Goal: Task Accomplishment & Management: Use online tool/utility

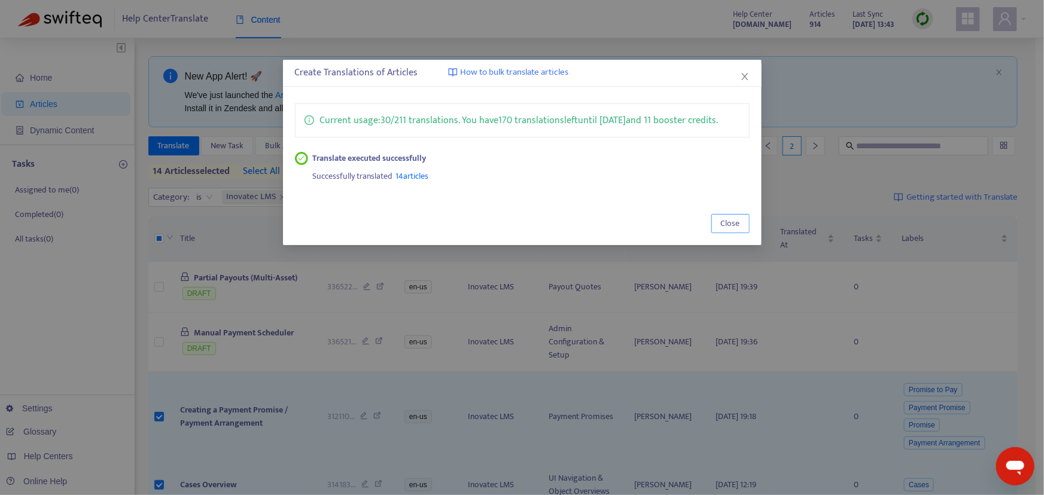
click at [730, 222] on span "Close" at bounding box center [730, 223] width 19 height 13
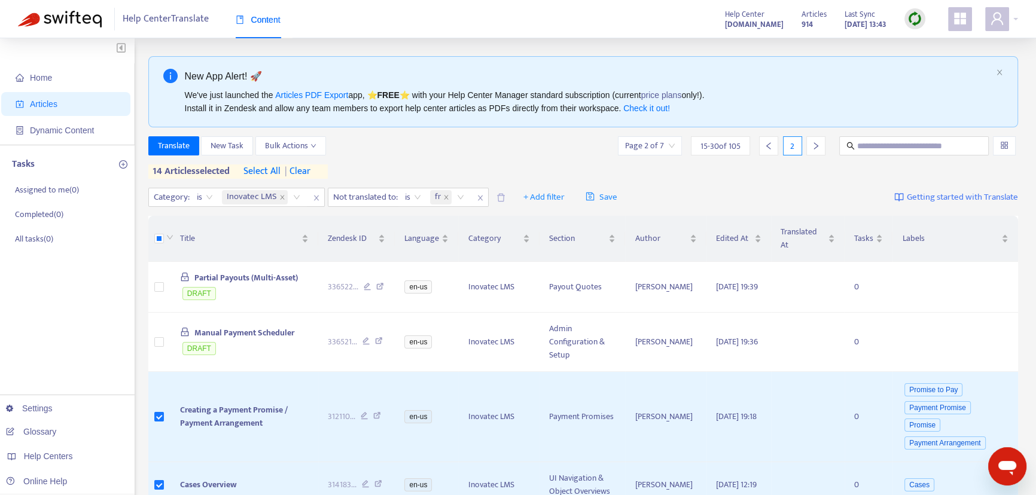
click at [913, 17] on img at bounding box center [914, 18] width 15 height 15
click at [933, 63] on link "Full Sync" at bounding box center [935, 63] width 43 height 14
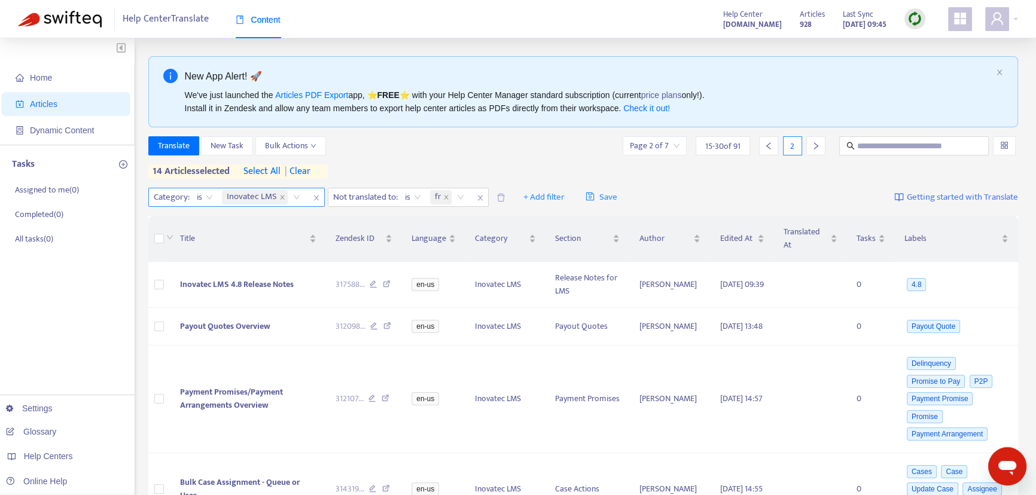
click at [297, 197] on div "Inovatec LMS" at bounding box center [262, 197] width 87 height 18
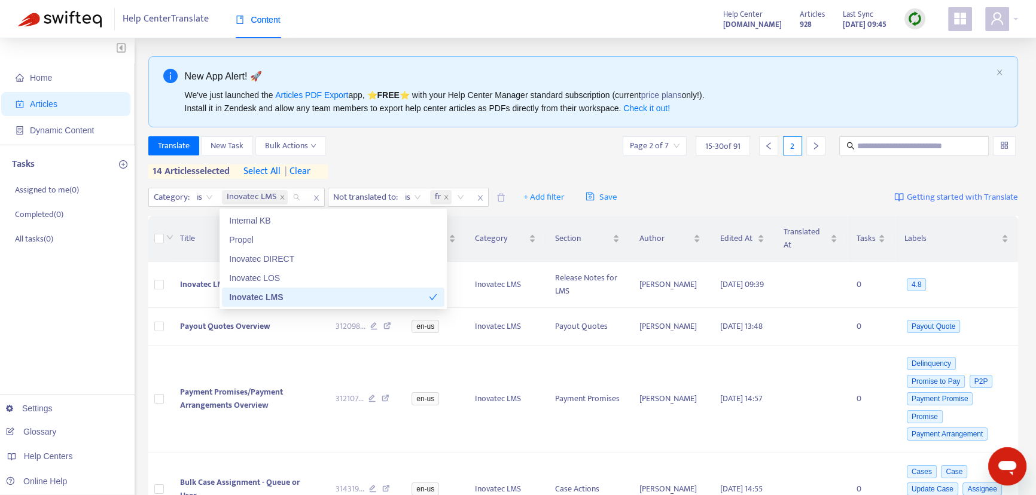
click at [264, 300] on div "Inovatec LMS" at bounding box center [329, 297] width 200 height 13
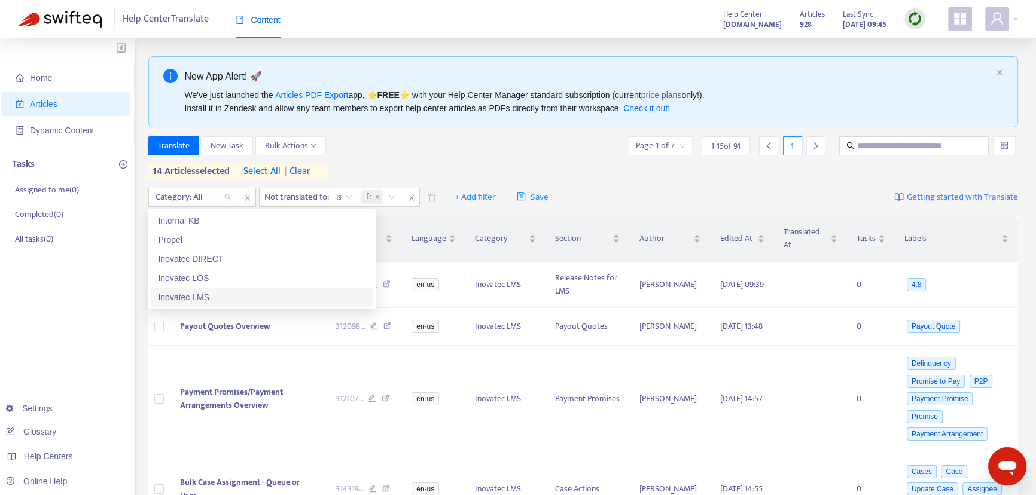
click at [204, 298] on div "Inovatec LMS" at bounding box center [262, 297] width 208 height 13
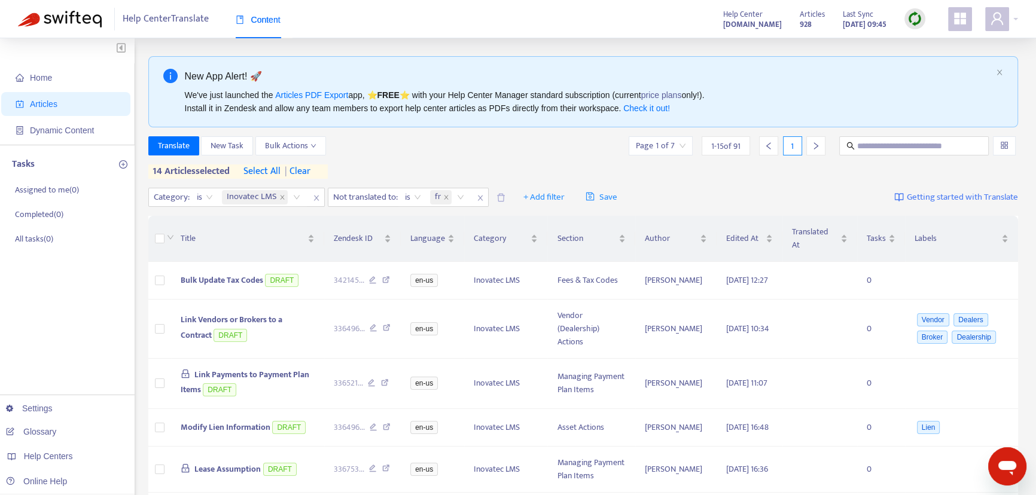
click at [410, 162] on div "Translate New Task Bulk Actions Page 1 of 7 1 - 15 of 91 1 14 articles selected…" at bounding box center [583, 157] width 870 height 42
click at [447, 199] on icon "close" at bounding box center [446, 197] width 6 height 6
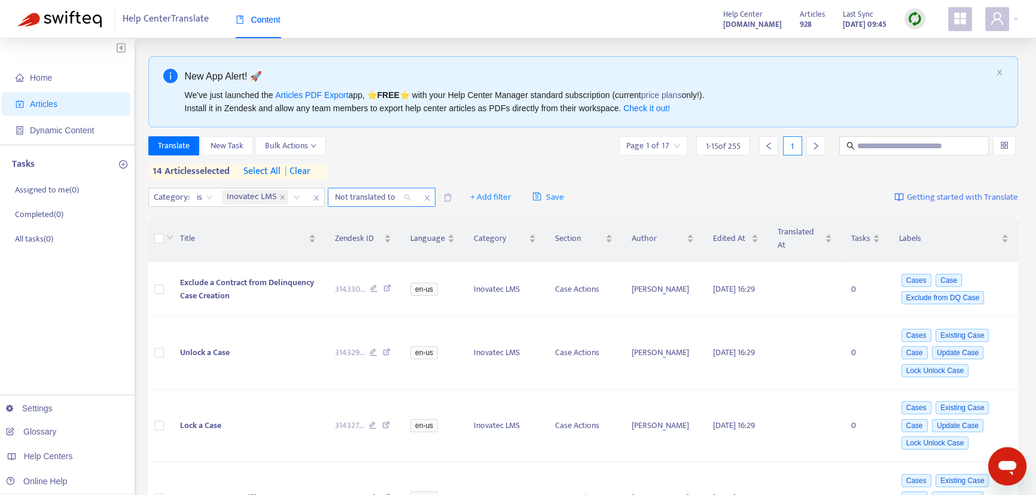
click at [413, 197] on div "Not translated to" at bounding box center [372, 197] width 89 height 18
click at [348, 243] on div "fr" at bounding box center [441, 239] width 208 height 13
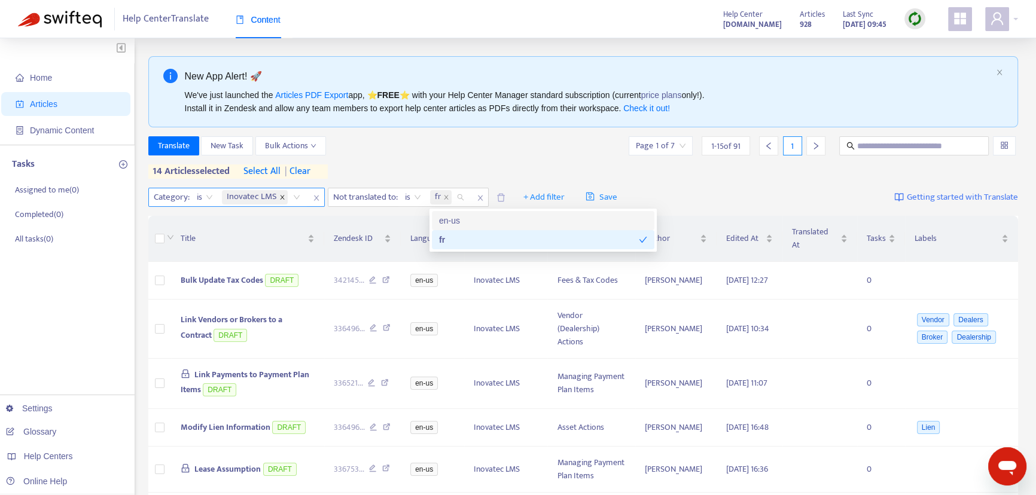
click at [281, 199] on icon "close" at bounding box center [282, 197] width 6 height 6
click at [227, 197] on div "Category: All" at bounding box center [193, 197] width 89 height 18
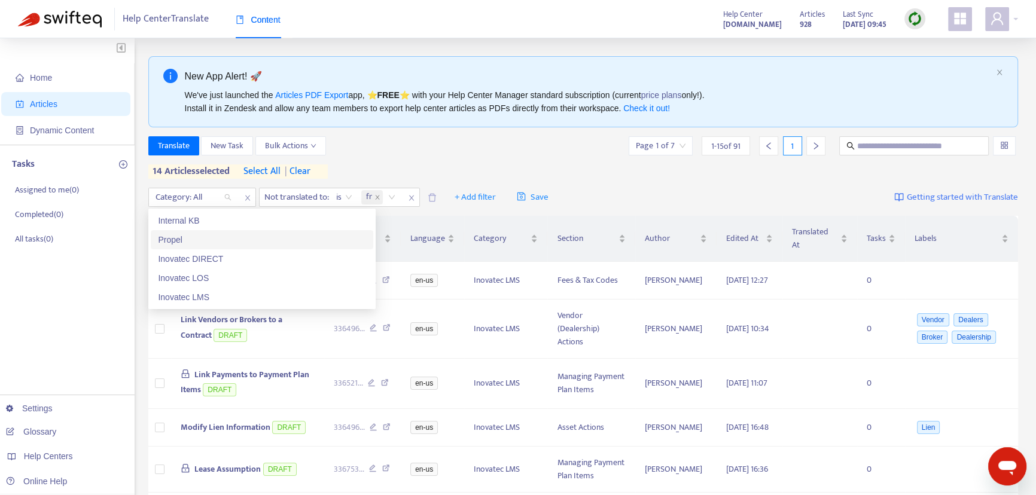
click at [231, 245] on div "Propel" at bounding box center [262, 239] width 208 height 13
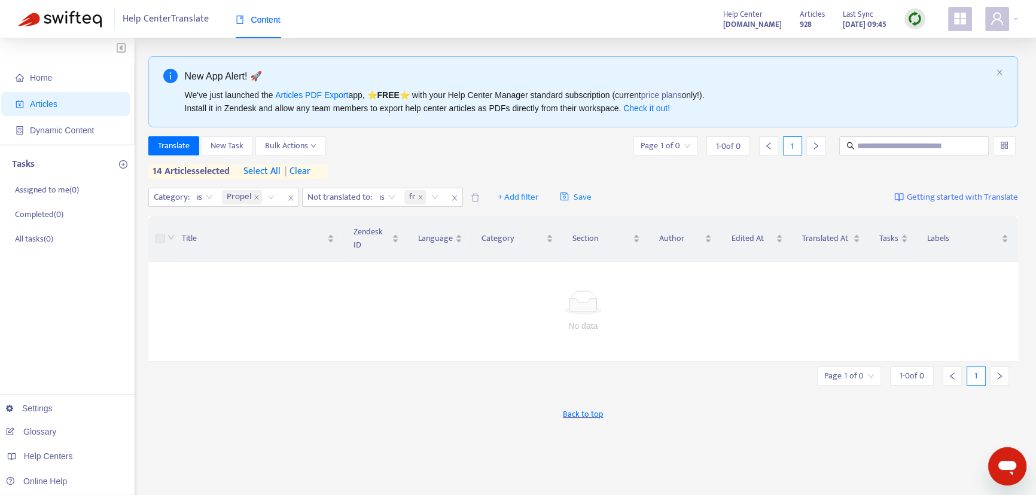
click at [495, 168] on div "Translate New Task Bulk Actions Page 1 of 0 1 - 0 of 0 1 14 articles selected s…" at bounding box center [583, 157] width 870 height 42
click at [254, 197] on icon "close" at bounding box center [257, 197] width 6 height 6
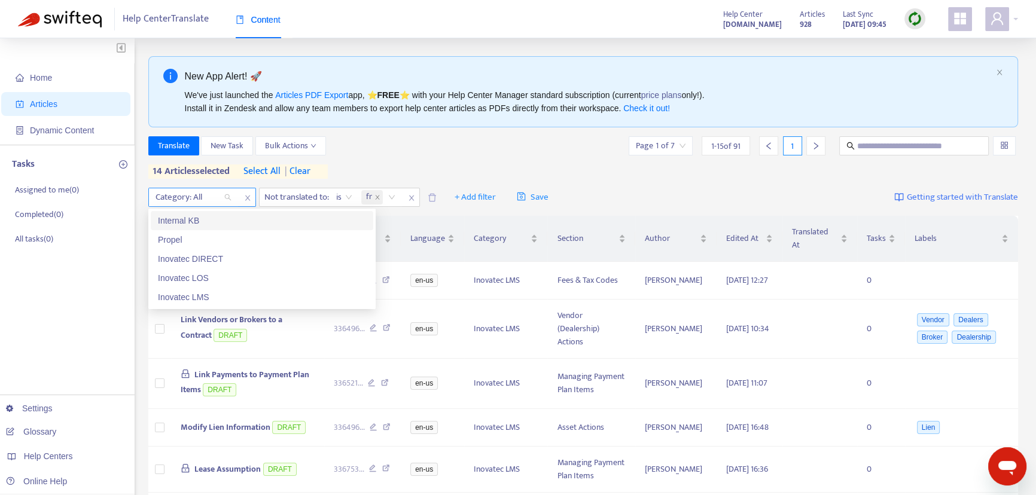
click at [226, 198] on div "Category: All" at bounding box center [193, 197] width 89 height 18
click at [221, 278] on div "Inovatec LOS" at bounding box center [262, 278] width 208 height 13
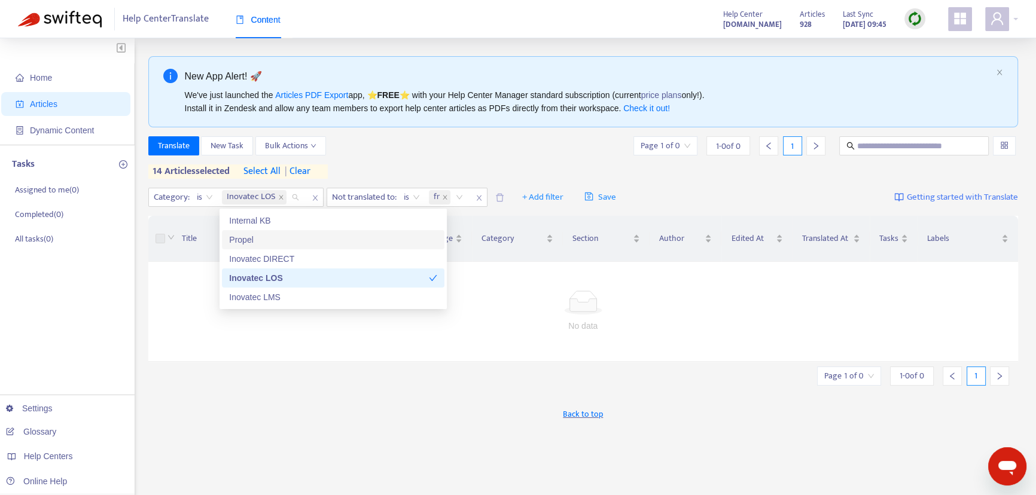
click at [525, 143] on div "Translate New Task Bulk Actions Page 1 of 0 1 - 0 of 0 1" at bounding box center [583, 145] width 870 height 19
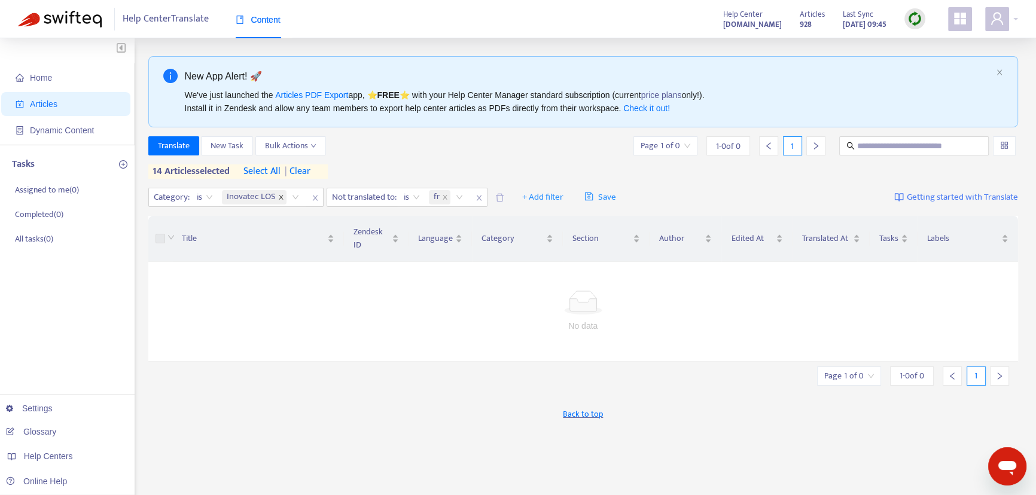
click at [279, 197] on icon "close" at bounding box center [281, 197] width 6 height 6
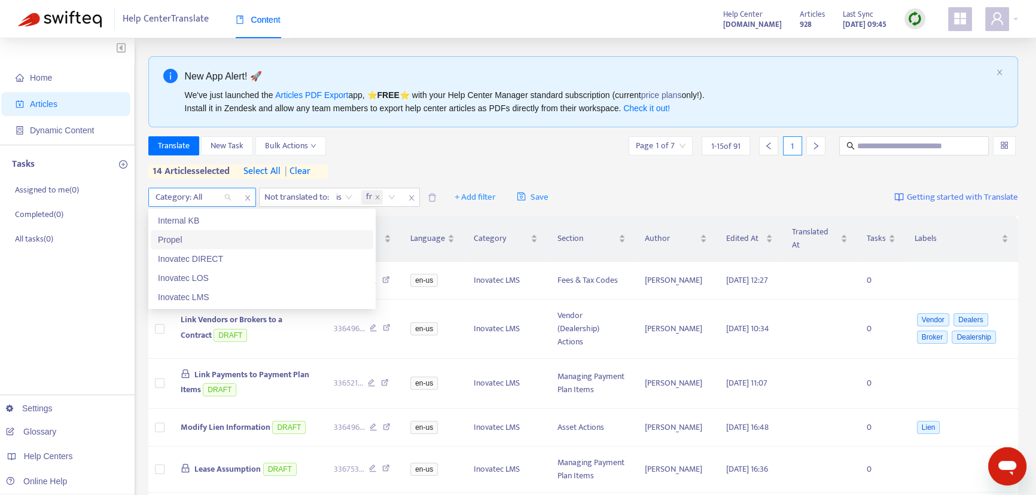
click at [227, 195] on div "Category: All" at bounding box center [193, 197] width 89 height 18
click at [389, 138] on div "Translate New Task Bulk Actions Page 1 of 7 1 - 15 of 91 1" at bounding box center [583, 145] width 870 height 19
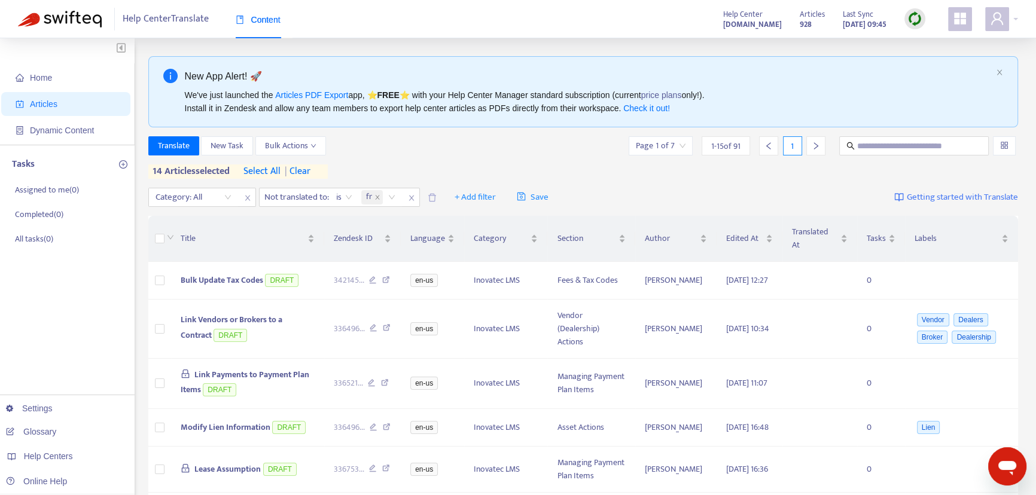
click at [321, 167] on div "14 articles selected select all | clear" at bounding box center [237, 171] width 179 height 14
click at [307, 172] on span "| clear" at bounding box center [296, 171] width 30 height 14
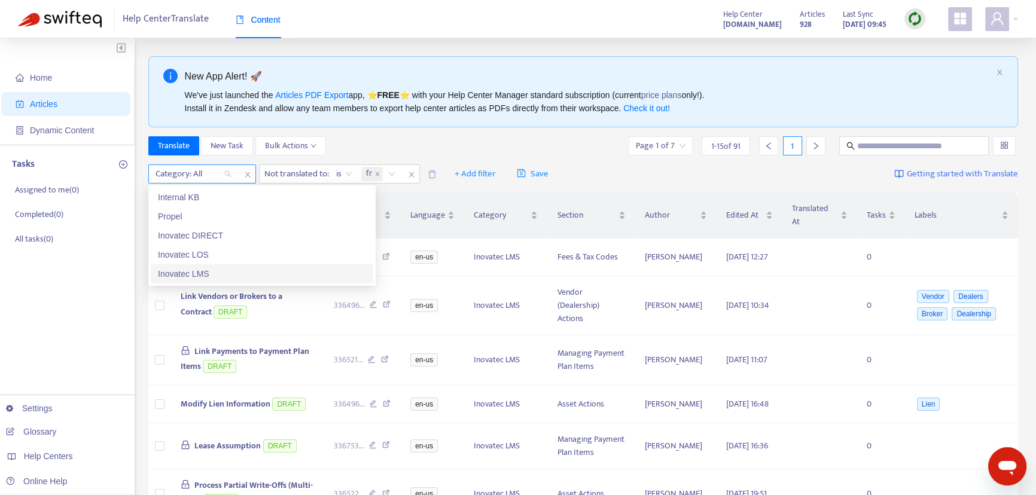
click at [224, 173] on div "Category: All" at bounding box center [193, 174] width 89 height 18
click at [201, 253] on div "Inovatec LOS" at bounding box center [262, 254] width 208 height 13
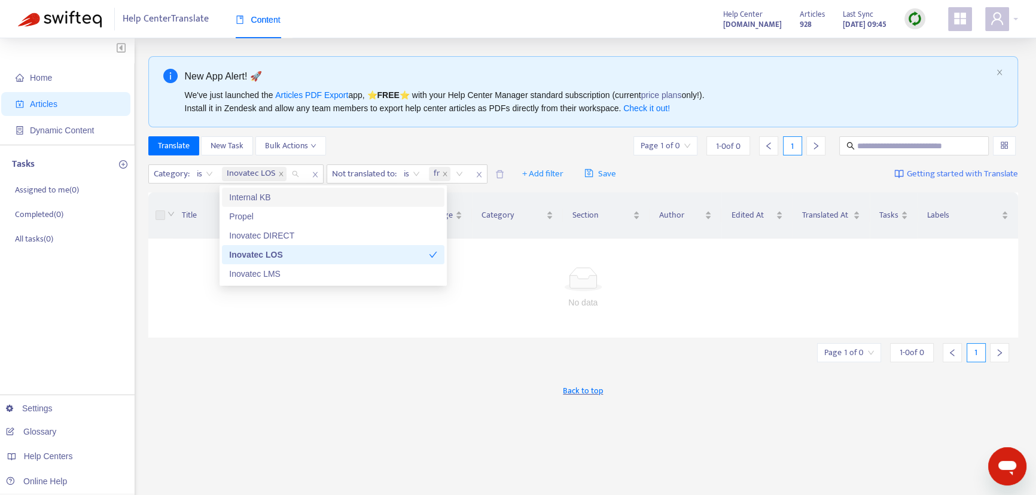
click at [527, 133] on div "New App Alert! 🚀 We've just launched the Articles PDF Export app, ⭐ FREE ⭐️ wit…" at bounding box center [583, 406] width 870 height 700
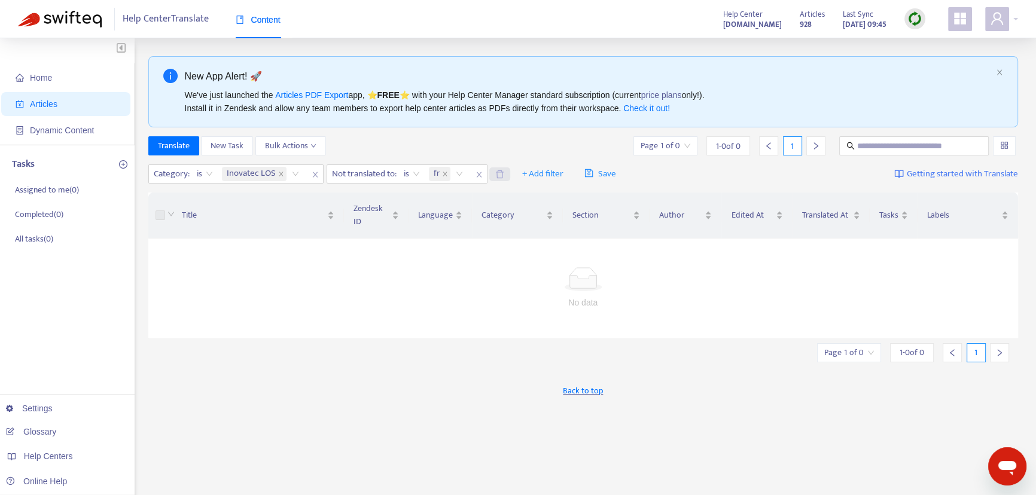
click at [312, 173] on icon "close" at bounding box center [315, 174] width 7 height 7
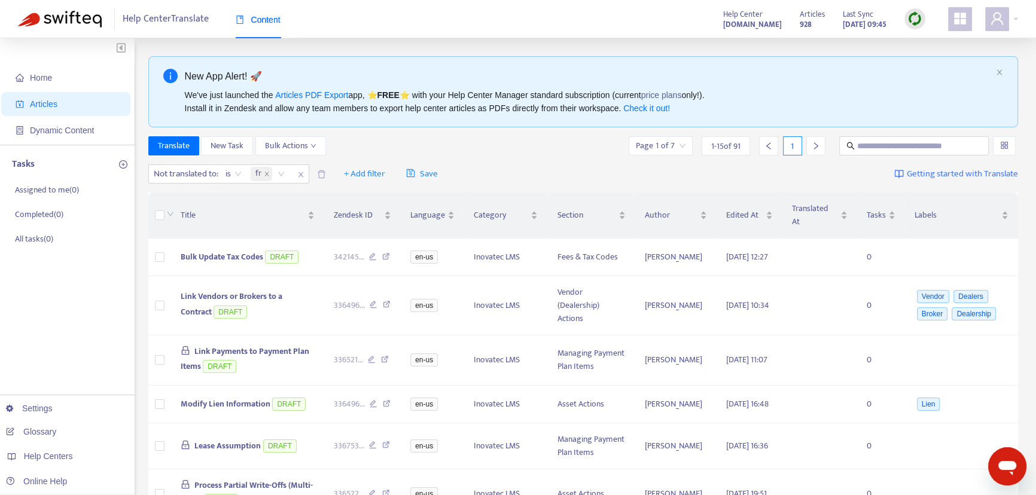
click at [915, 14] on img at bounding box center [914, 18] width 15 height 15
click at [932, 61] on link "Full Sync" at bounding box center [935, 63] width 43 height 14
